Goal: Check status

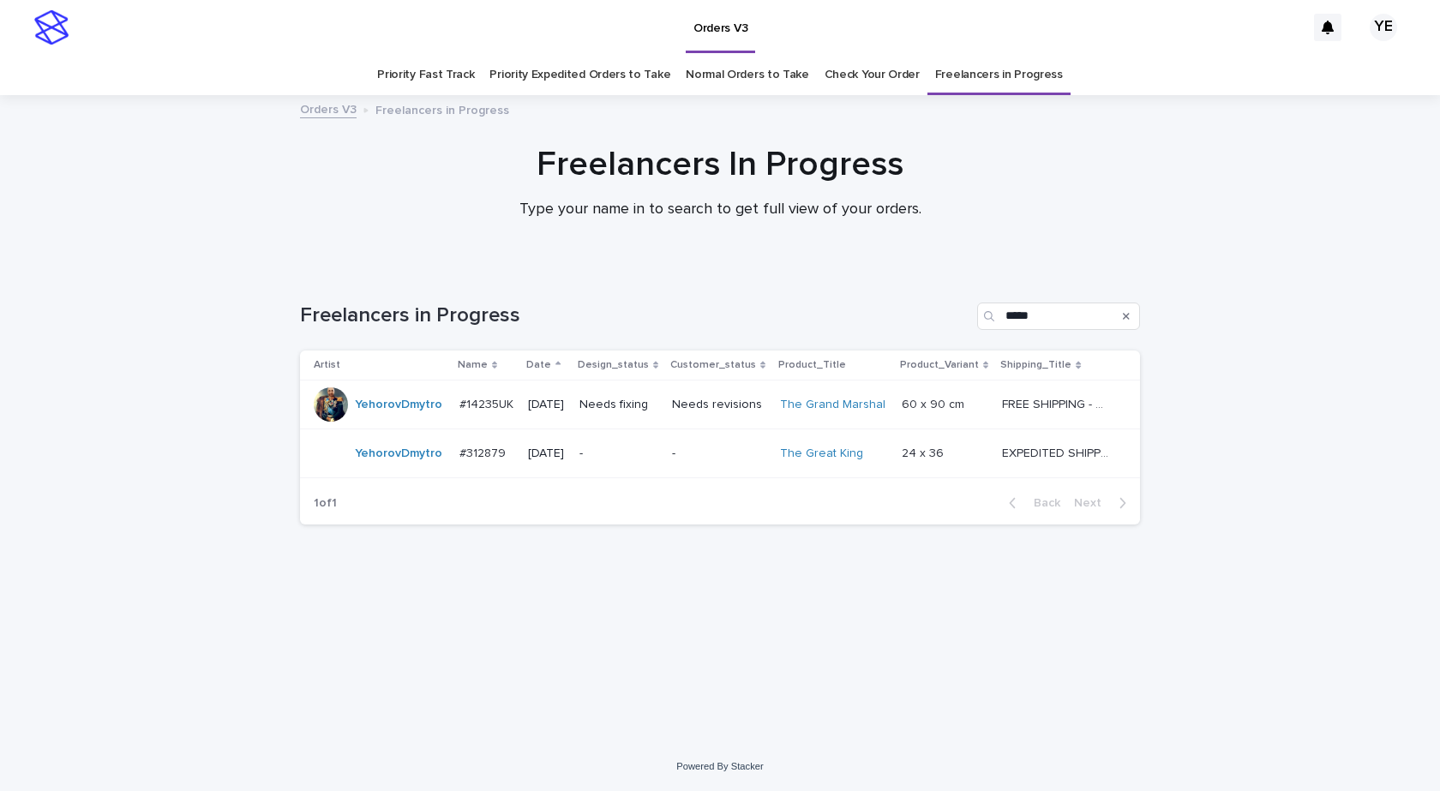
click at [408, 476] on td "YehorovDmytro" at bounding box center [376, 453] width 153 height 49
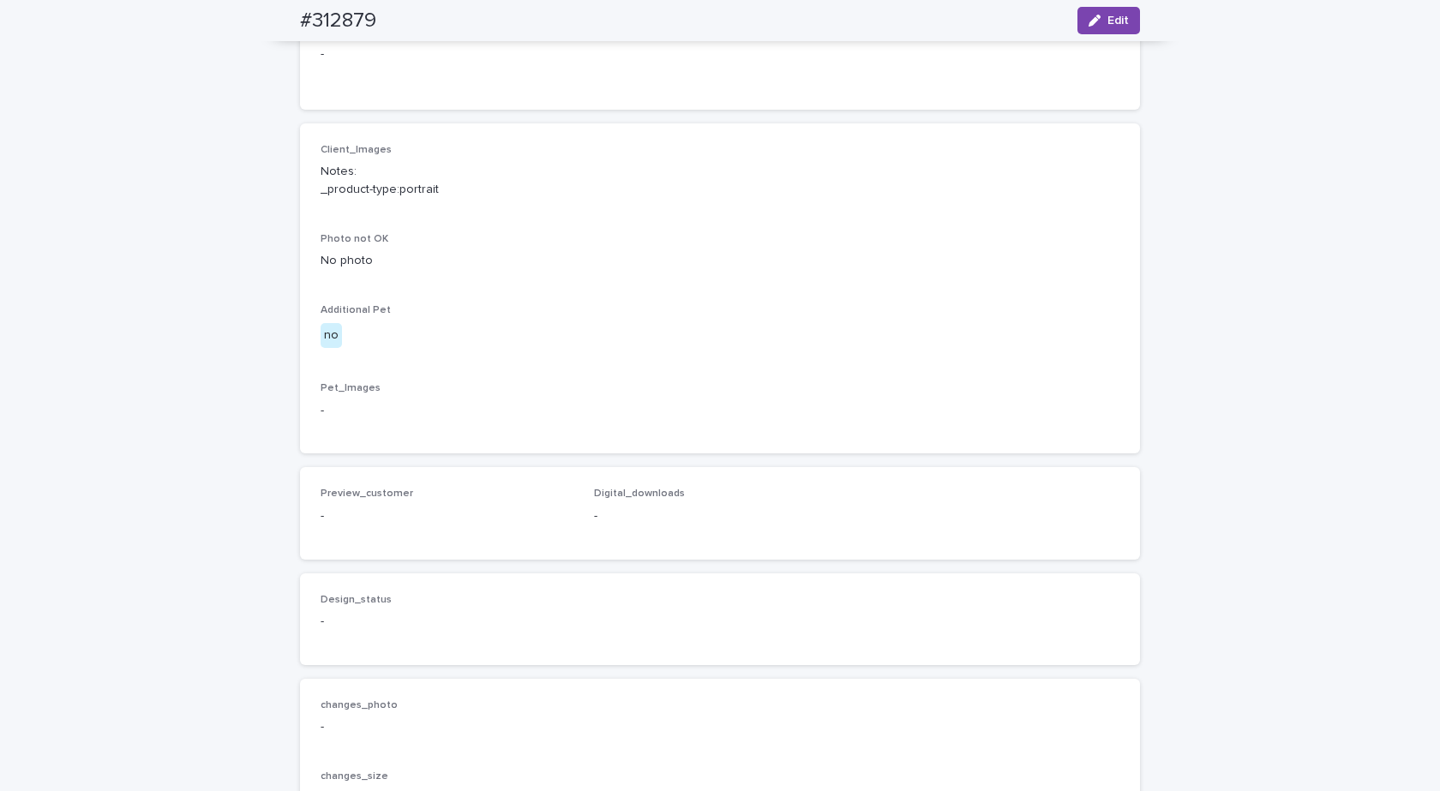
scroll to position [429, 0]
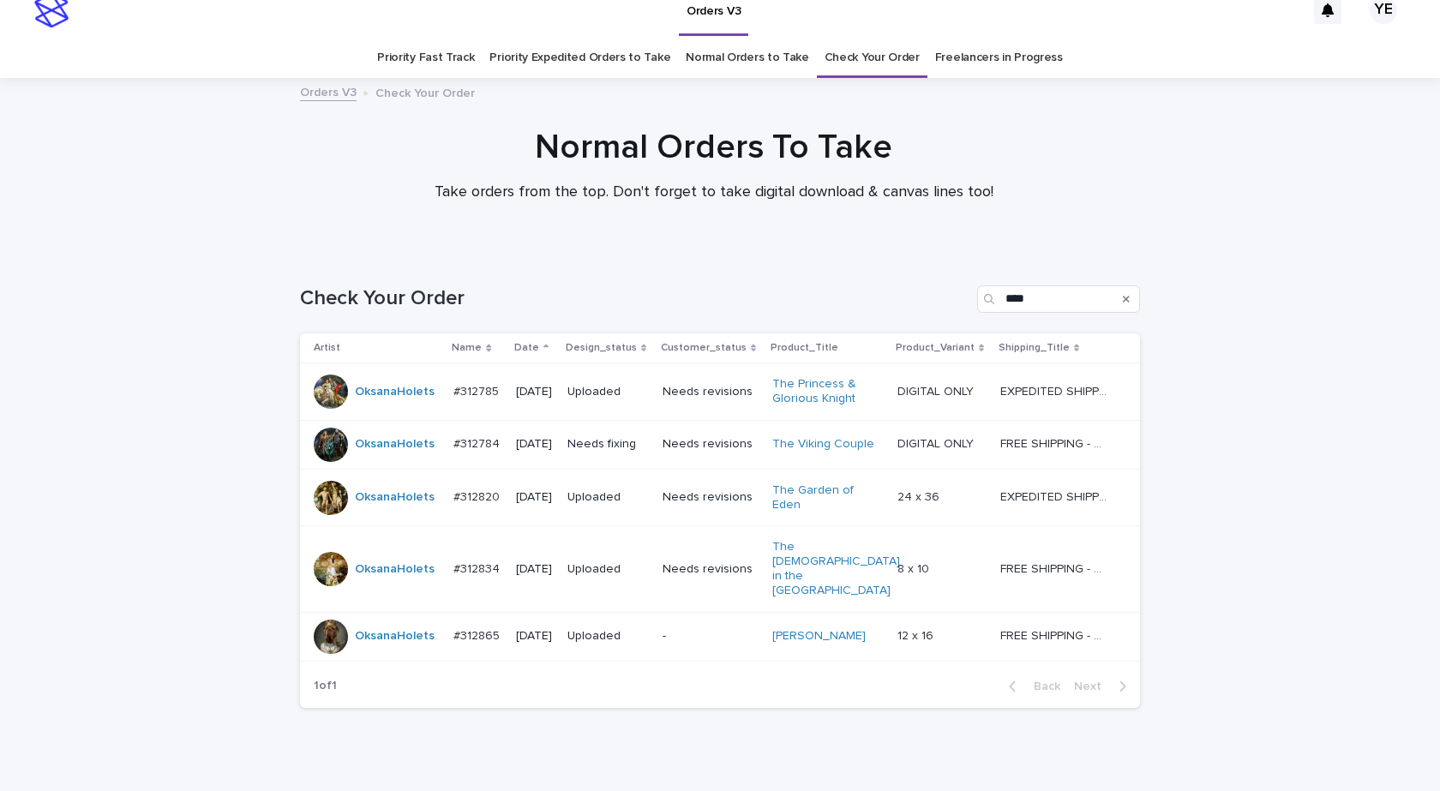
scroll to position [45, 0]
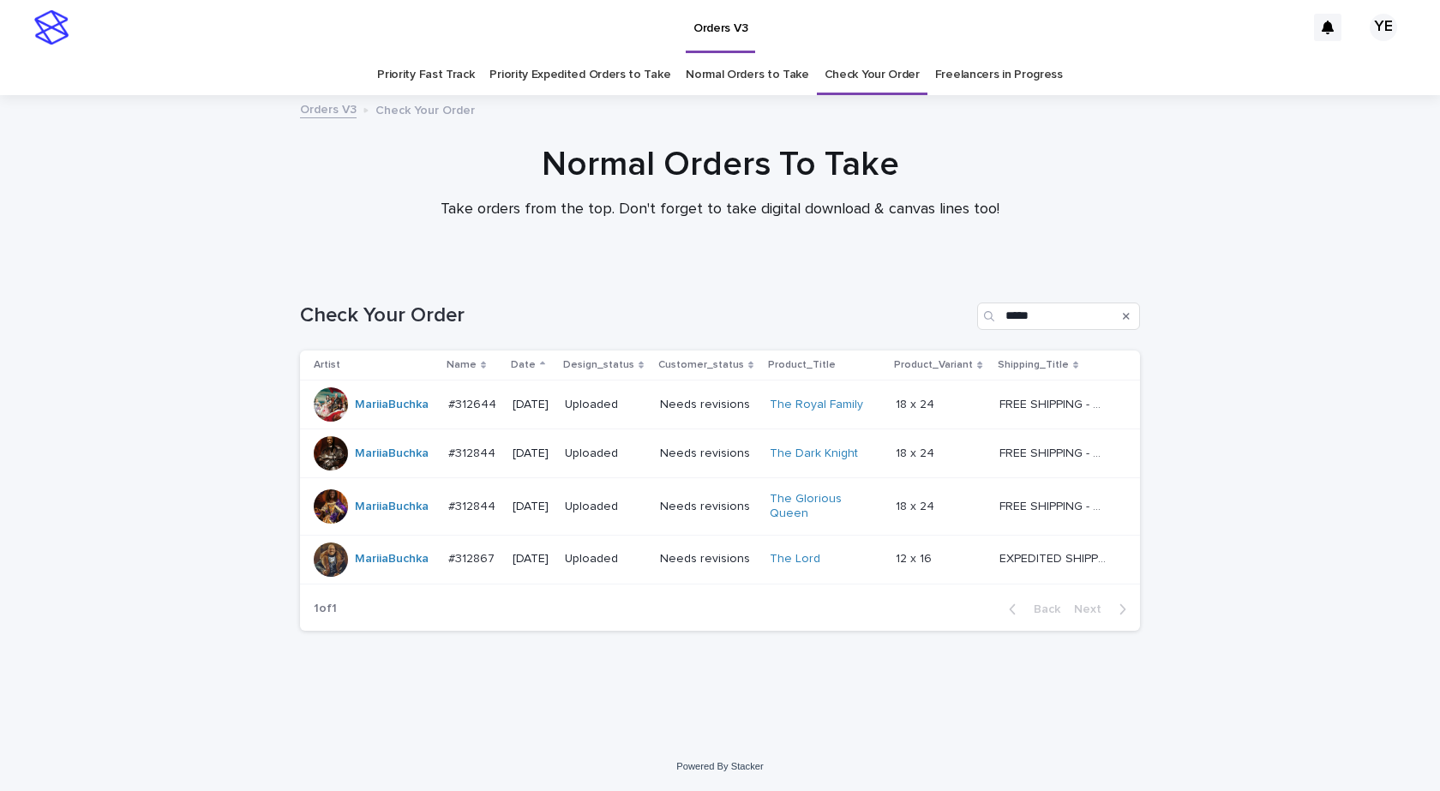
click at [858, 73] on link "Check Your Order" at bounding box center [871, 75] width 95 height 40
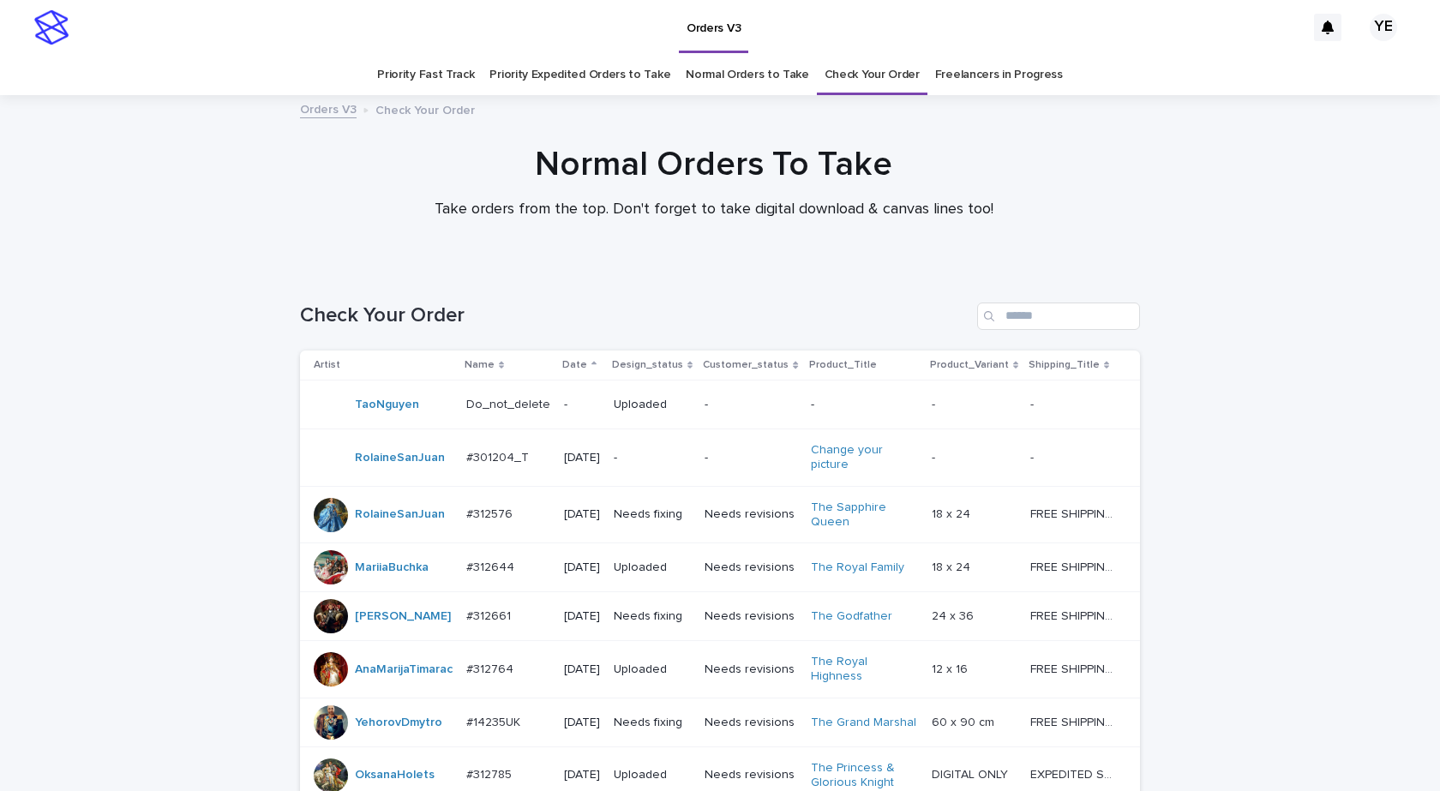
click at [562, 360] on p "Date" at bounding box center [574, 365] width 25 height 19
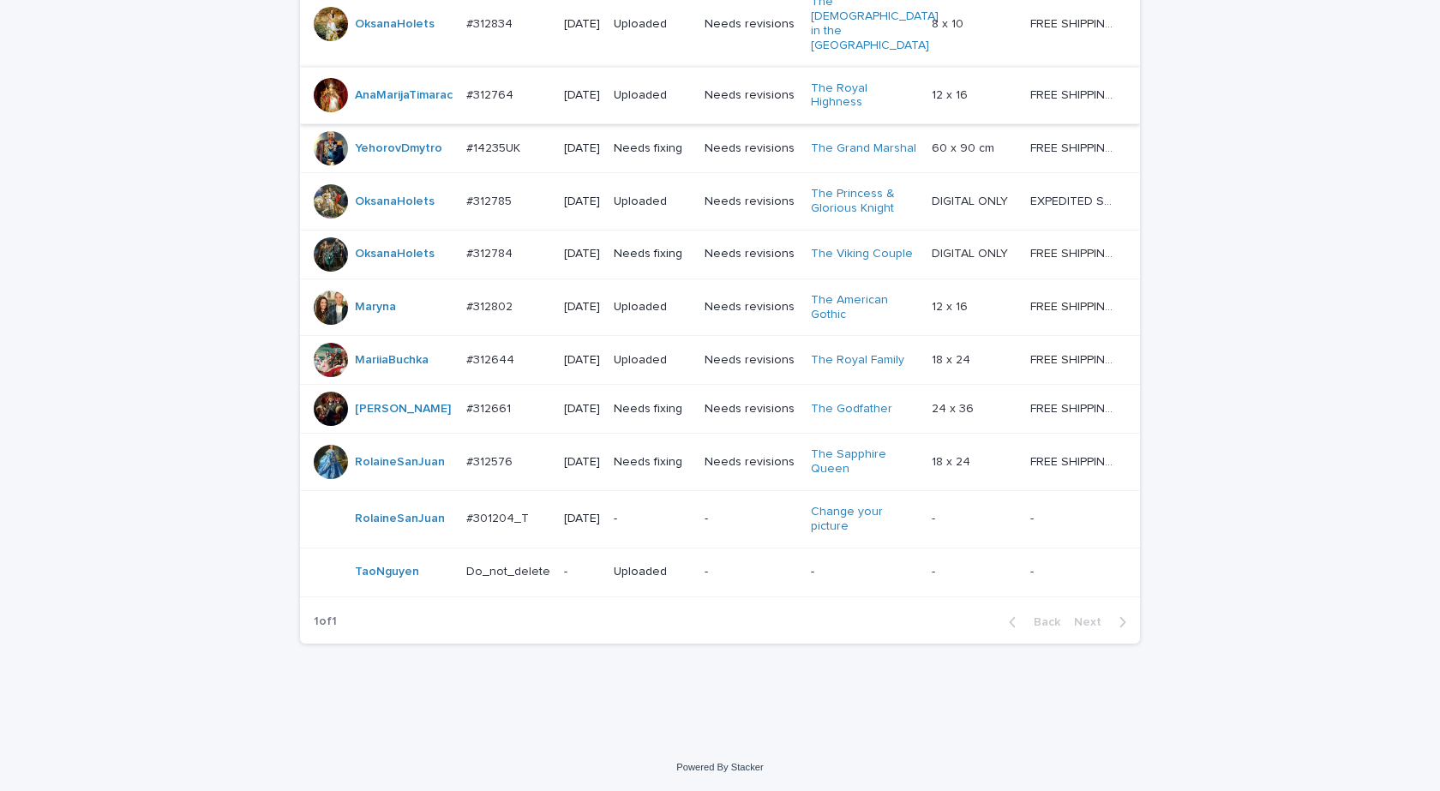
scroll to position [857, 0]
click at [171, 344] on div "Loading... Saving… Loading... Saving… Check Your Order Artist Name Date Design_…" at bounding box center [720, 102] width 1440 height 1281
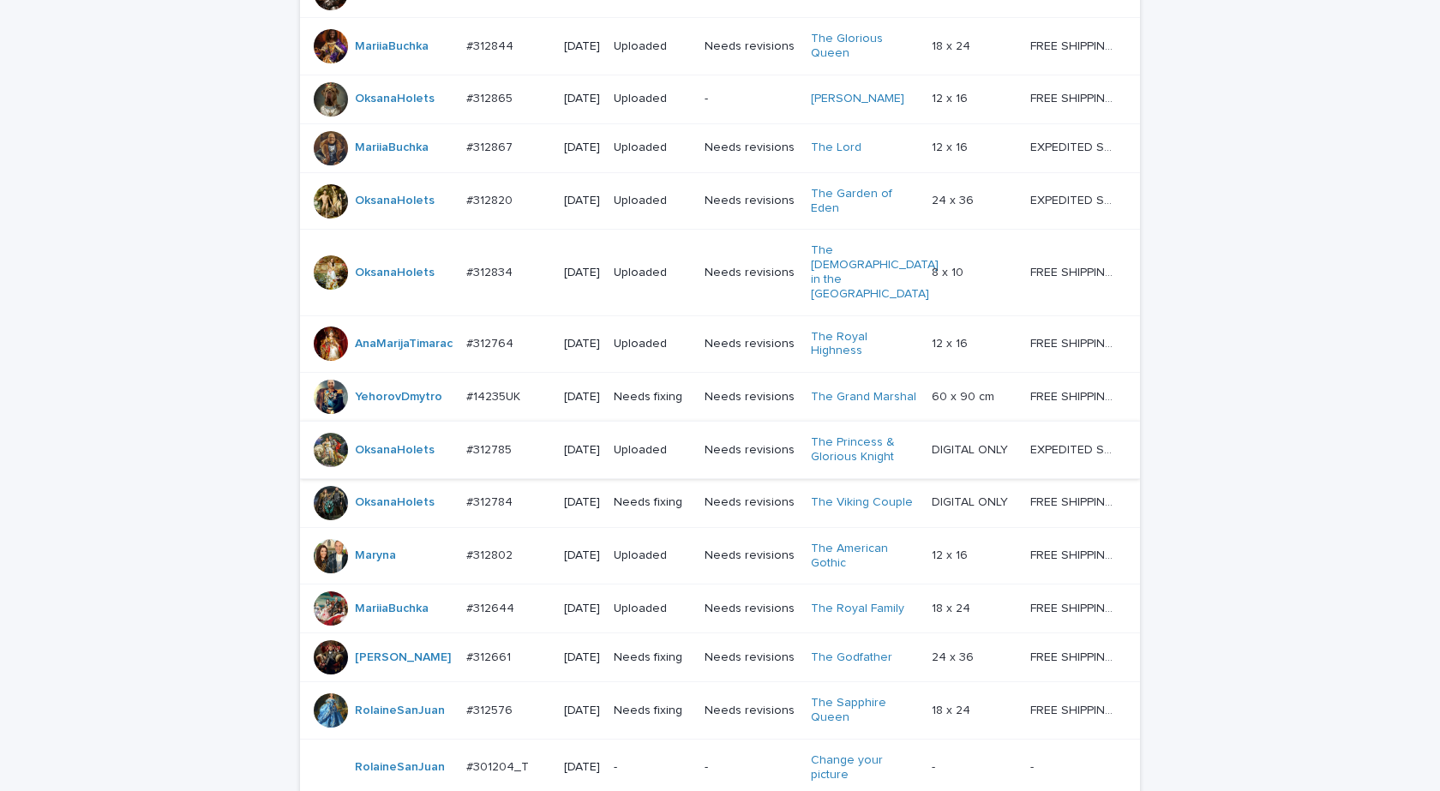
scroll to position [343, 0]
